Goal: Transaction & Acquisition: Purchase product/service

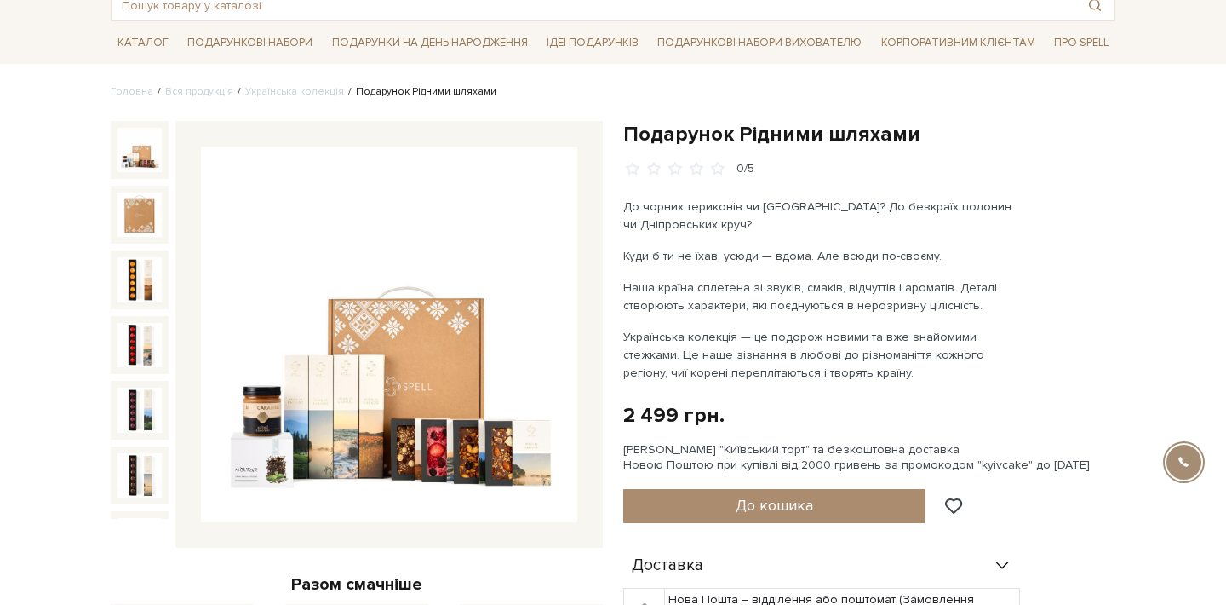
scroll to position [131, 0]
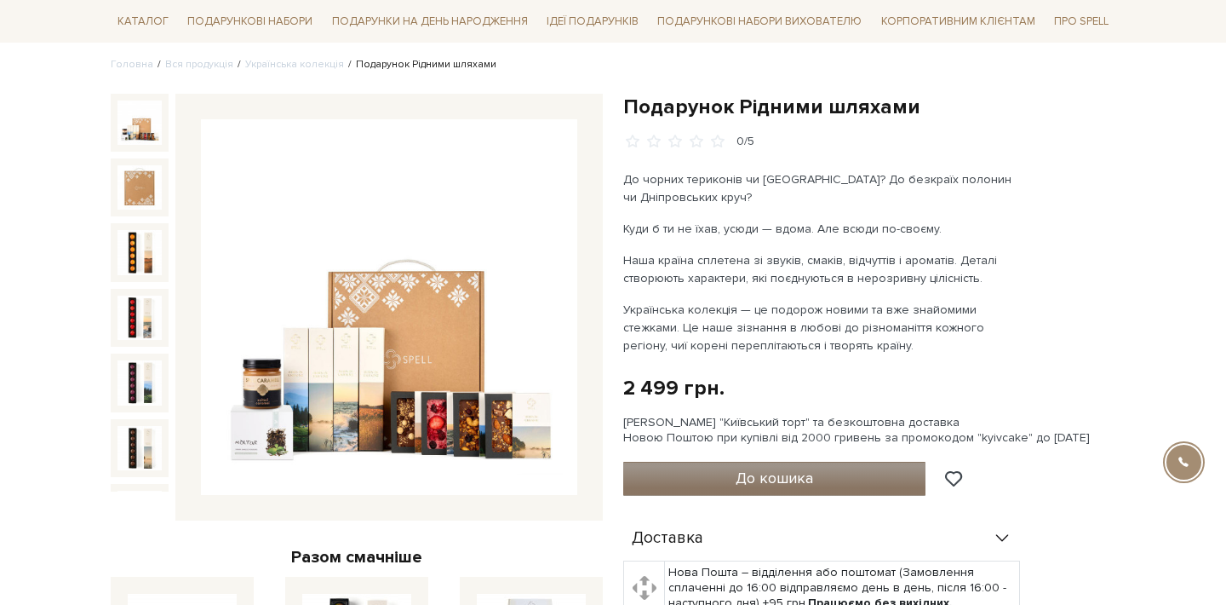
click at [886, 479] on button "До кошика" at bounding box center [774, 479] width 302 height 34
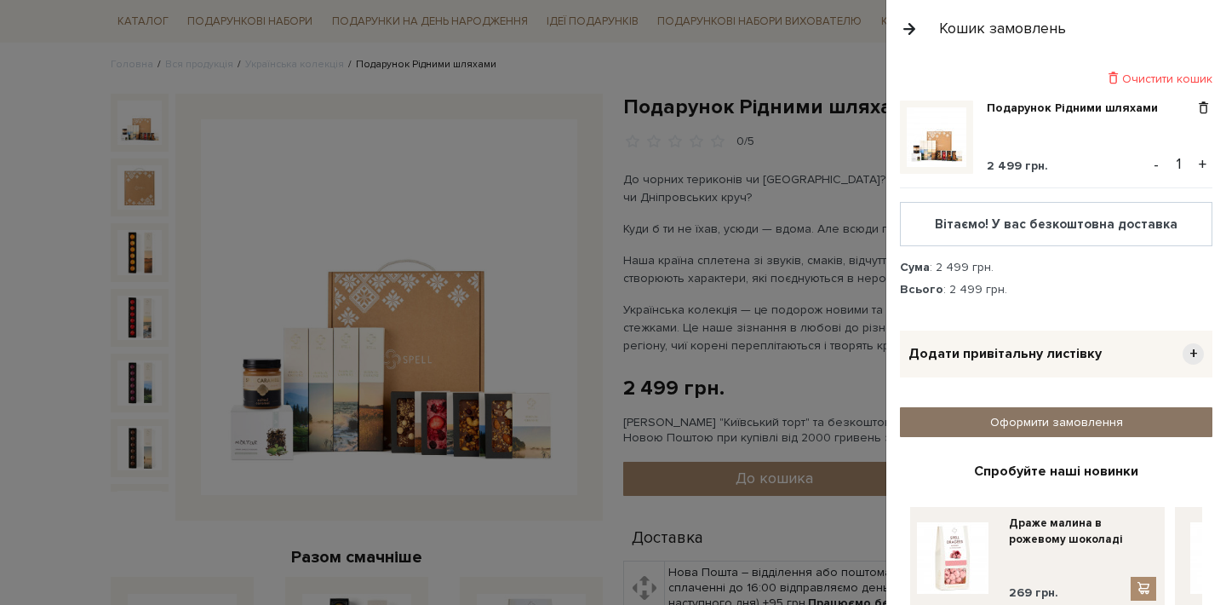
click at [1076, 422] on link "Оформити замовлення" at bounding box center [1056, 422] width 313 height 30
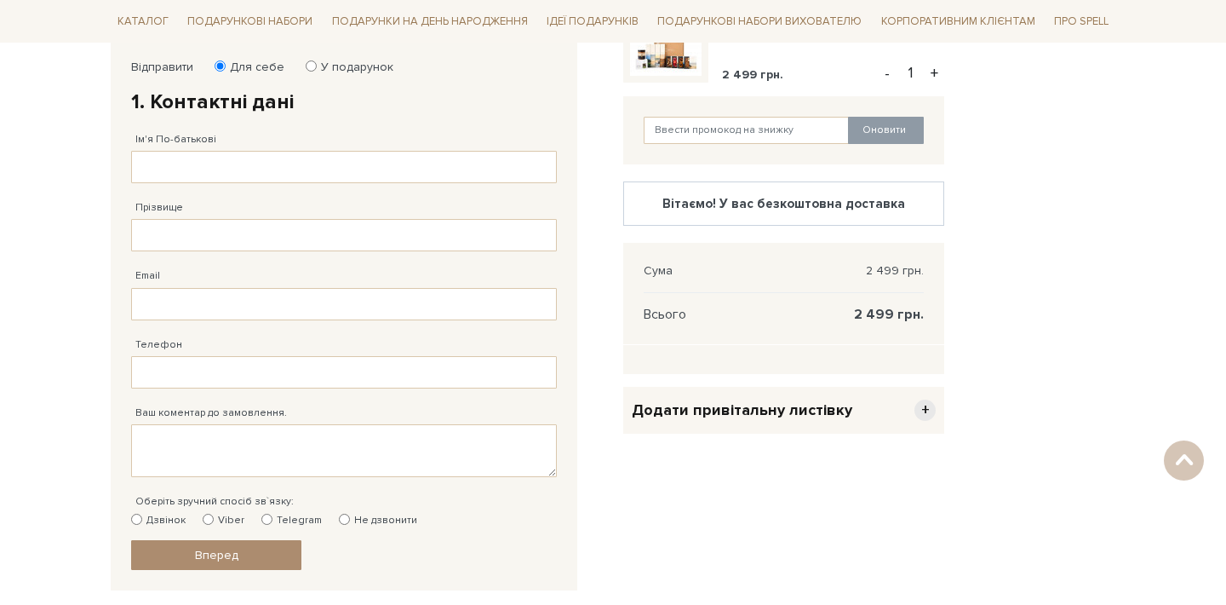
scroll to position [296, 0]
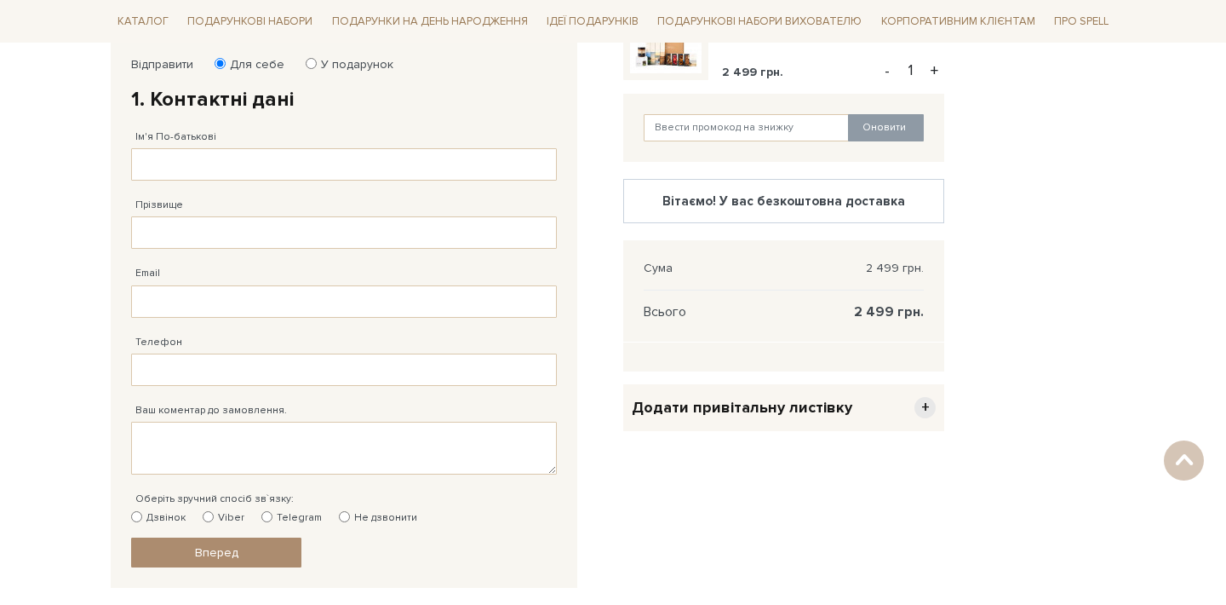
click at [916, 407] on span "+" at bounding box center [925, 407] width 21 height 21
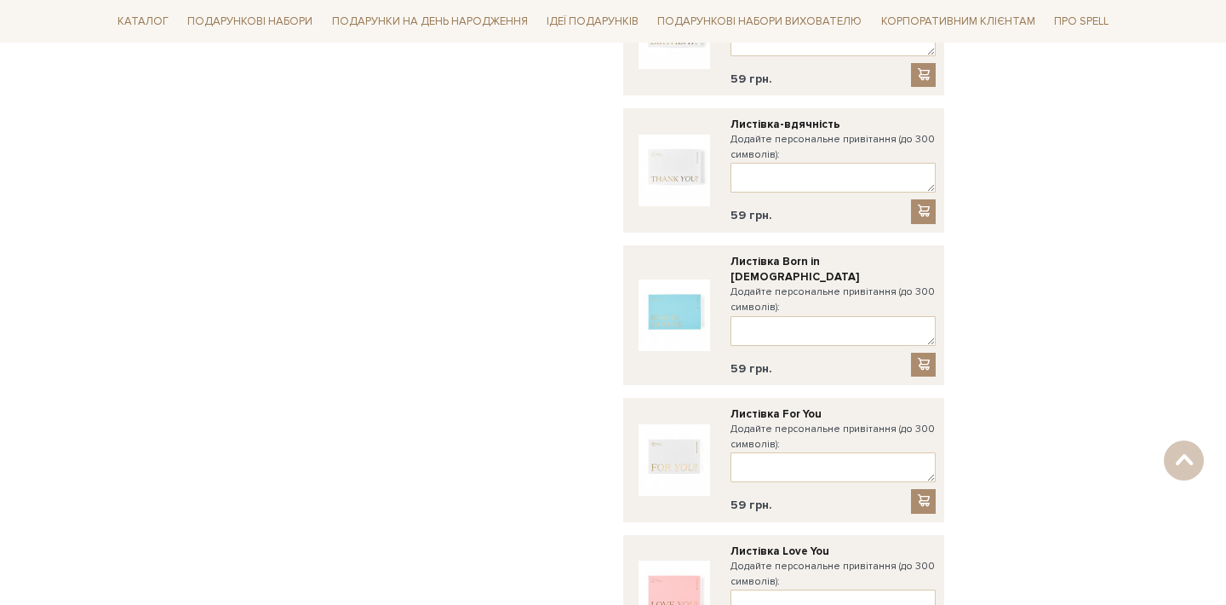
scroll to position [1197, 0]
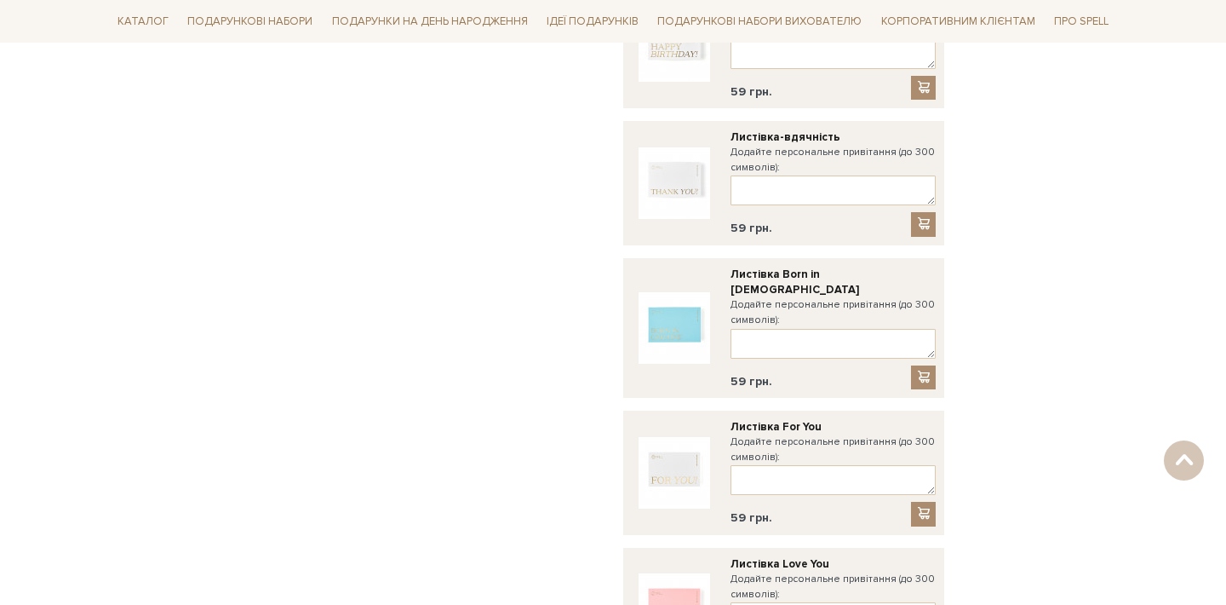
click at [665, 305] on img at bounding box center [675, 328] width 72 height 72
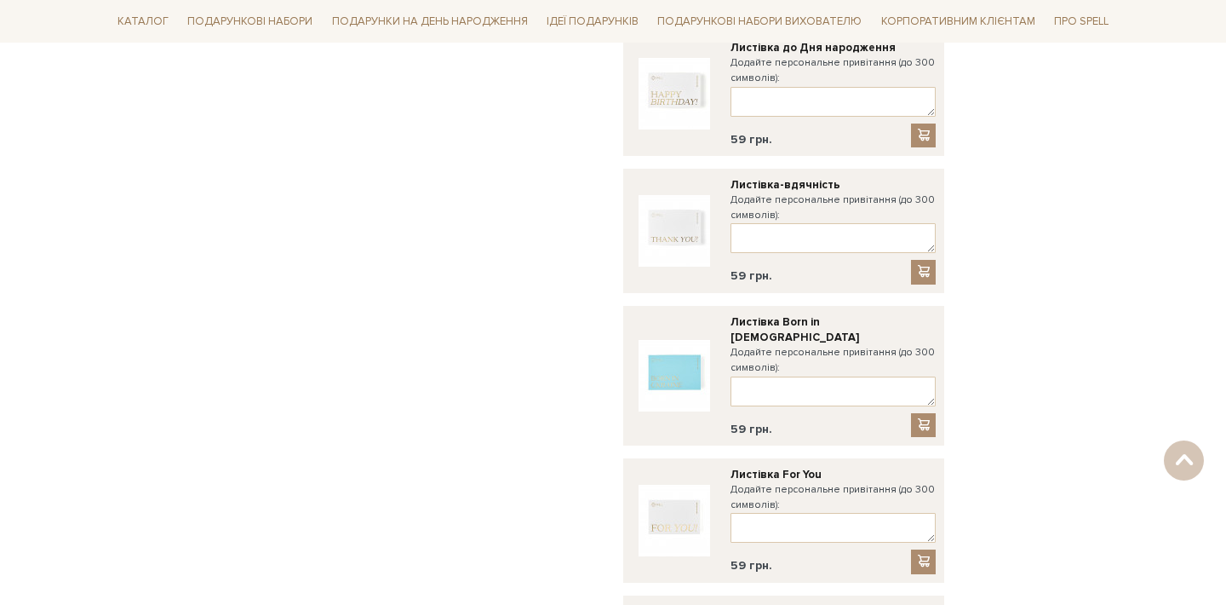
scroll to position [1148, 0]
click at [679, 352] on img at bounding box center [675, 377] width 72 height 72
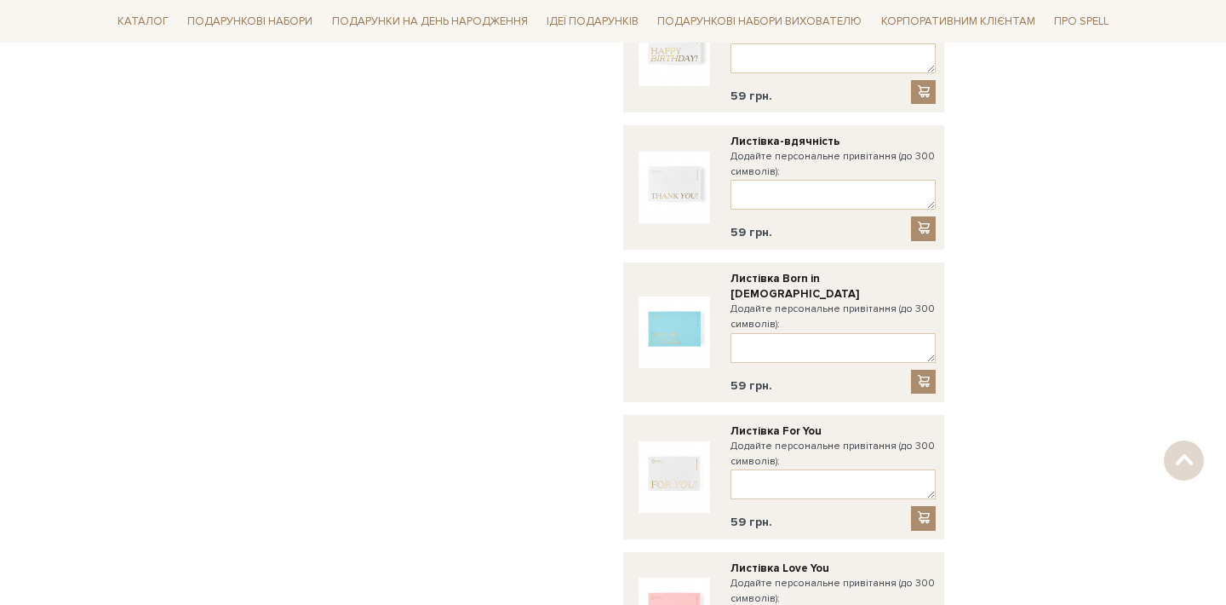
scroll to position [1665, 0]
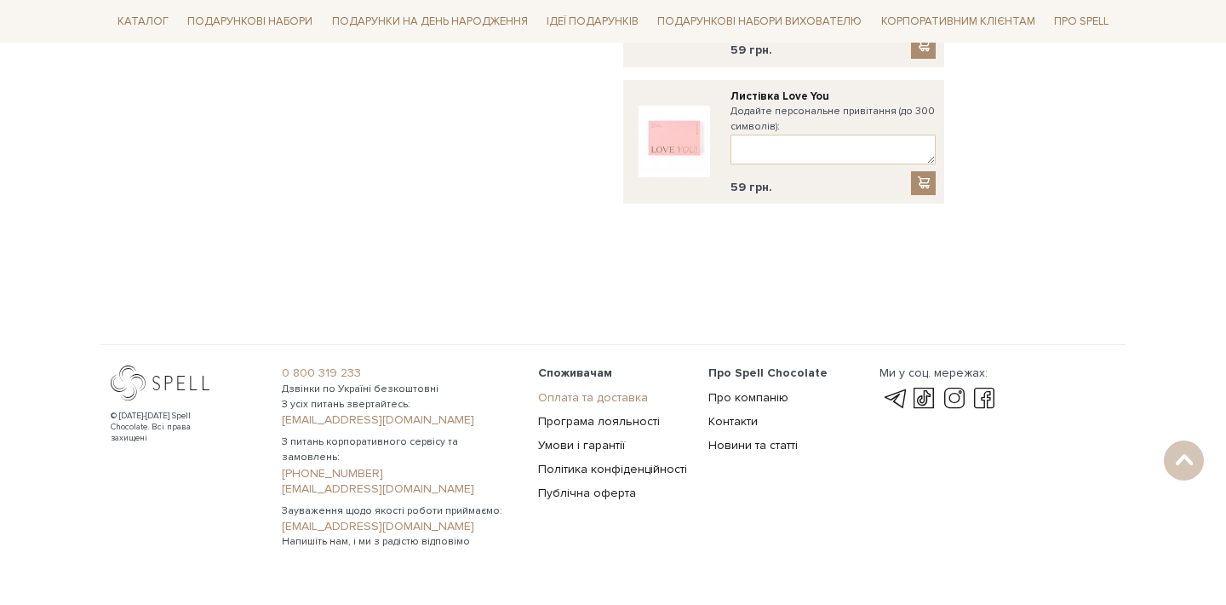
click at [592, 390] on link "Оплата та доставка" at bounding box center [593, 397] width 110 height 14
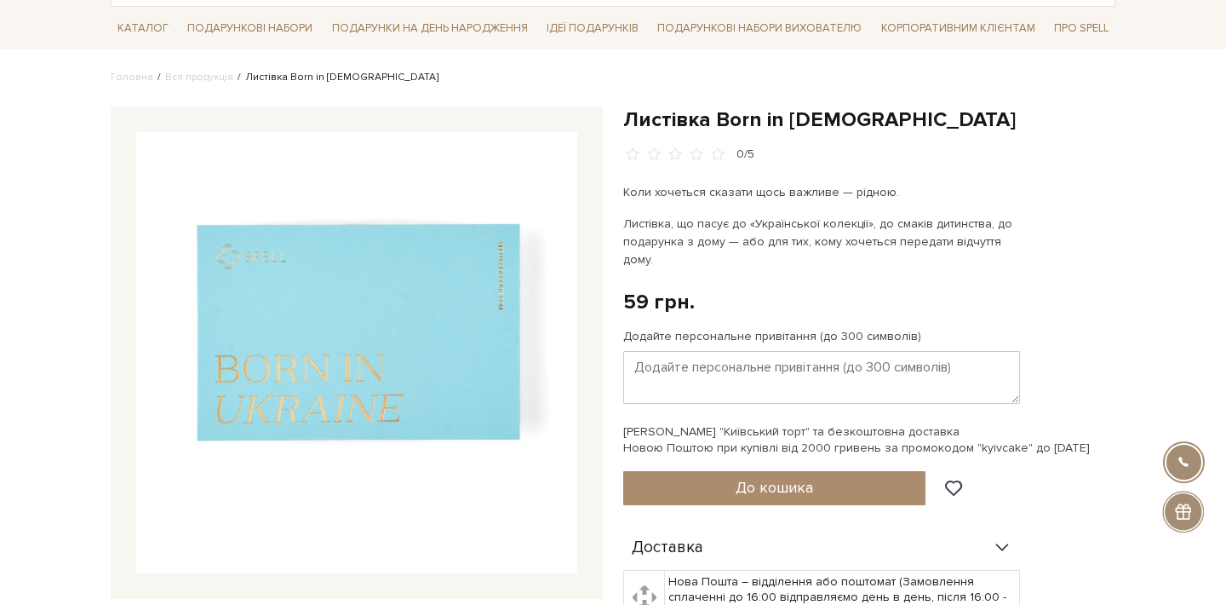
scroll to position [102, 0]
